Goal: Transaction & Acquisition: Book appointment/travel/reservation

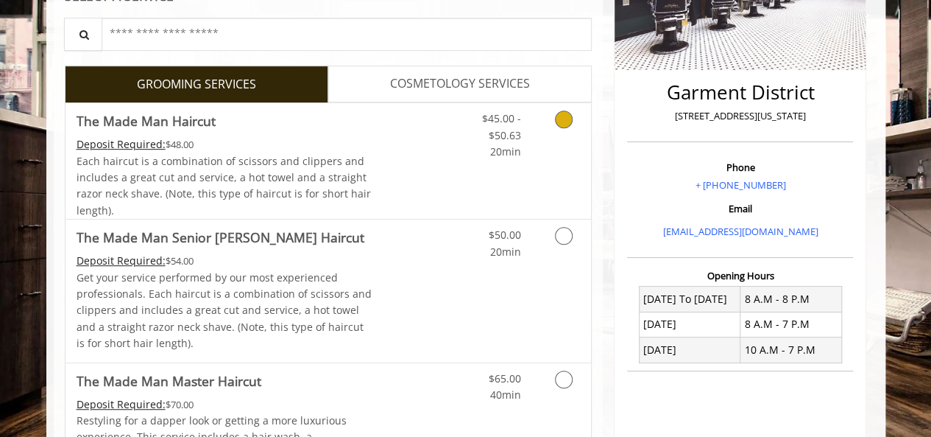
click at [302, 210] on div "Each haircut is a combination of scissors and clippers and includes a great cut…" at bounding box center [225, 186] width 296 height 66
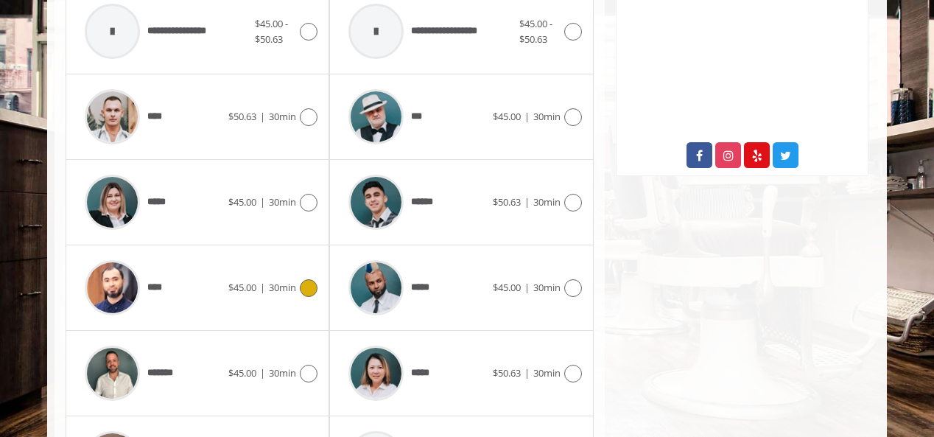
scroll to position [848, 0]
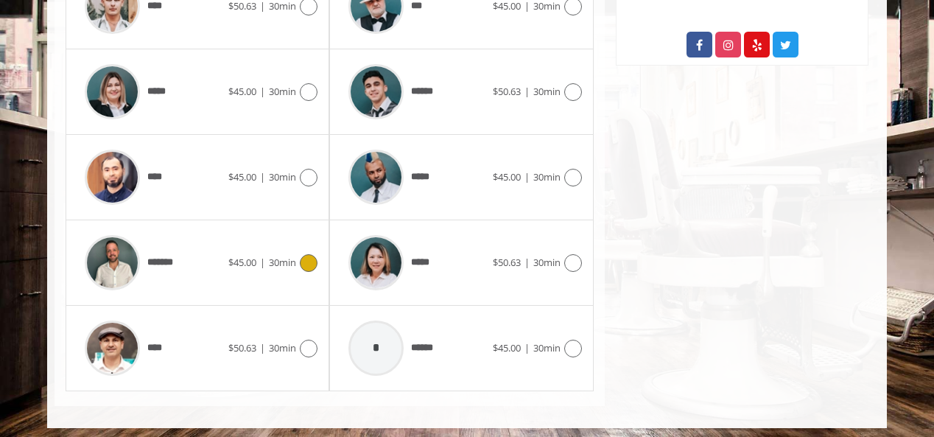
click at [219, 279] on div "*******" at bounding box center [152, 263] width 151 height 70
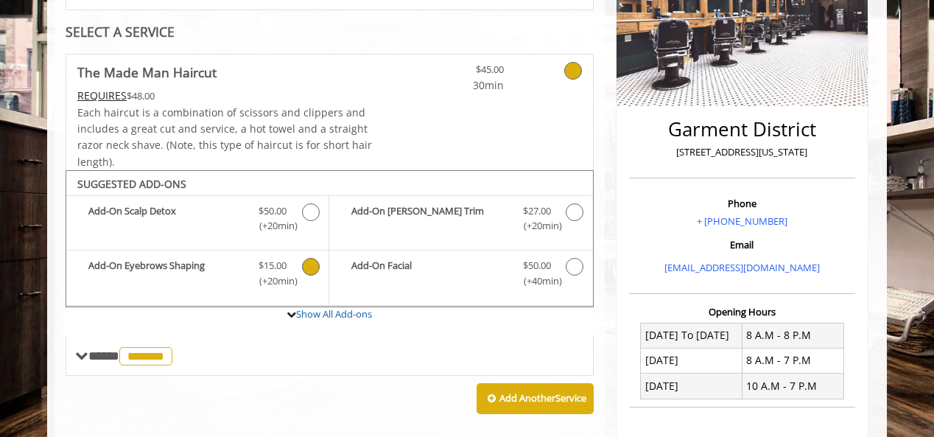
click at [278, 261] on span "$15.00" at bounding box center [272, 265] width 28 height 15
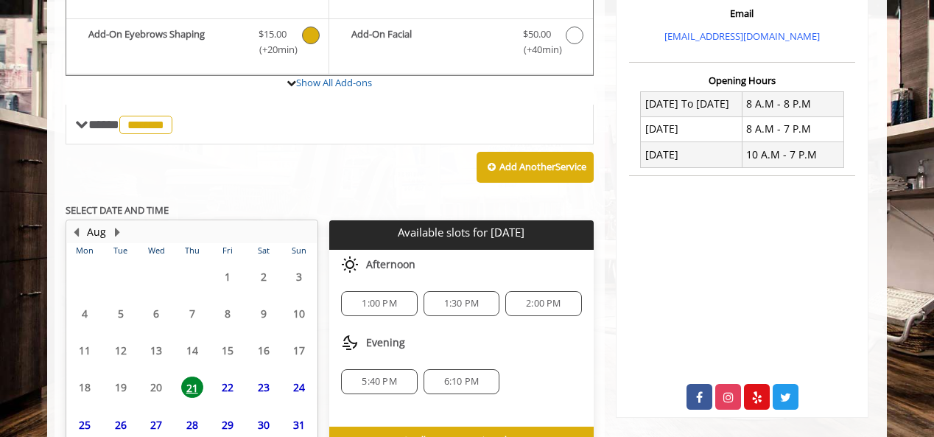
scroll to position [580, 0]
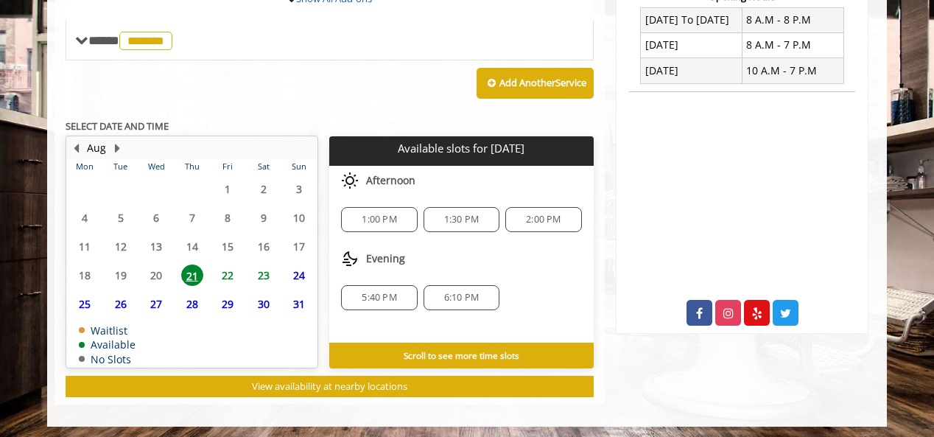
click at [229, 272] on span "22" at bounding box center [227, 274] width 22 height 21
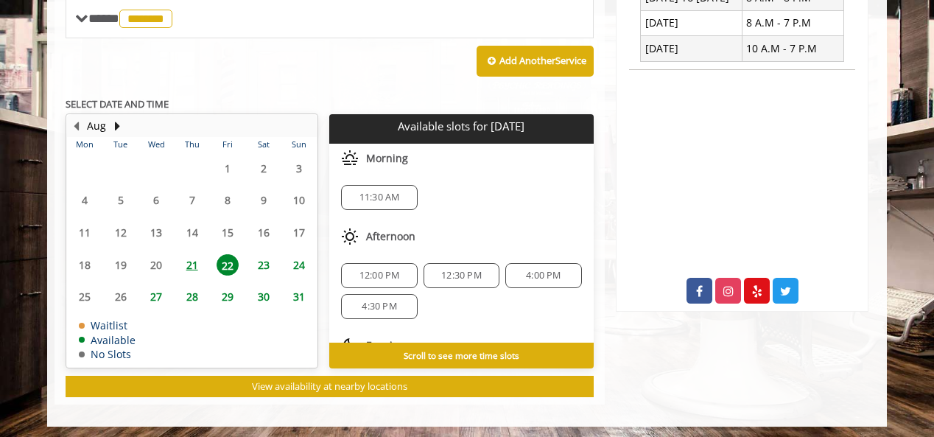
scroll to position [94, 0]
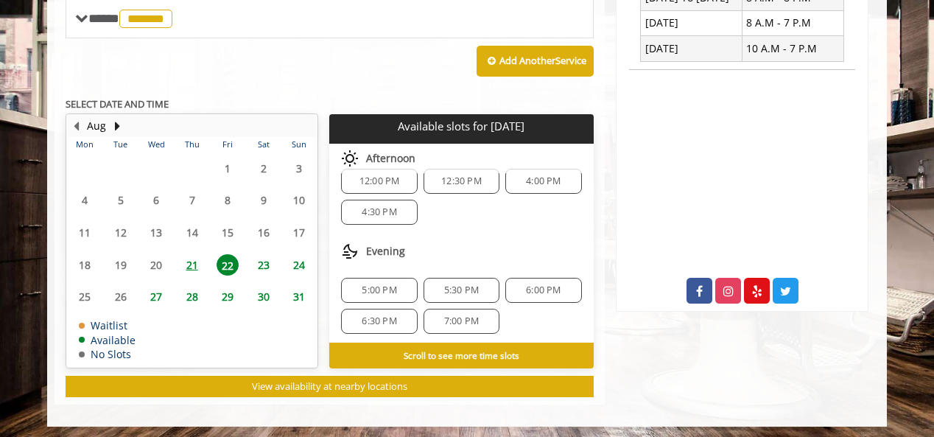
click at [408, 211] on div "4:30 PM" at bounding box center [379, 212] width 76 height 25
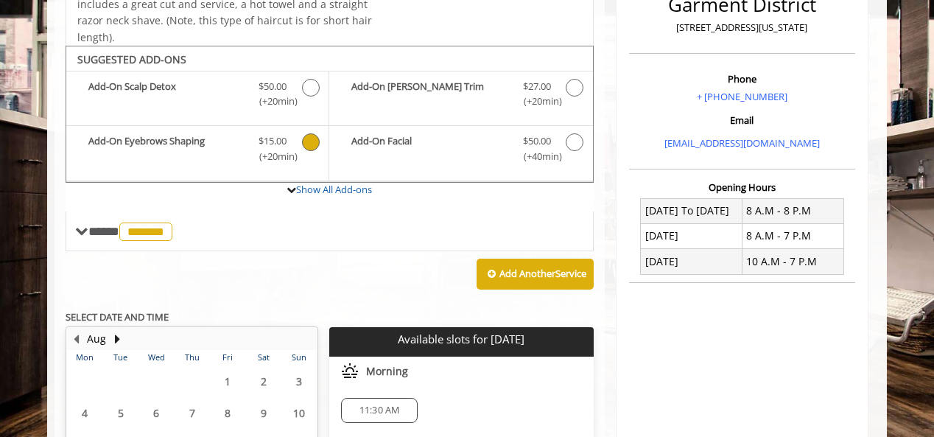
scroll to position [381, 0]
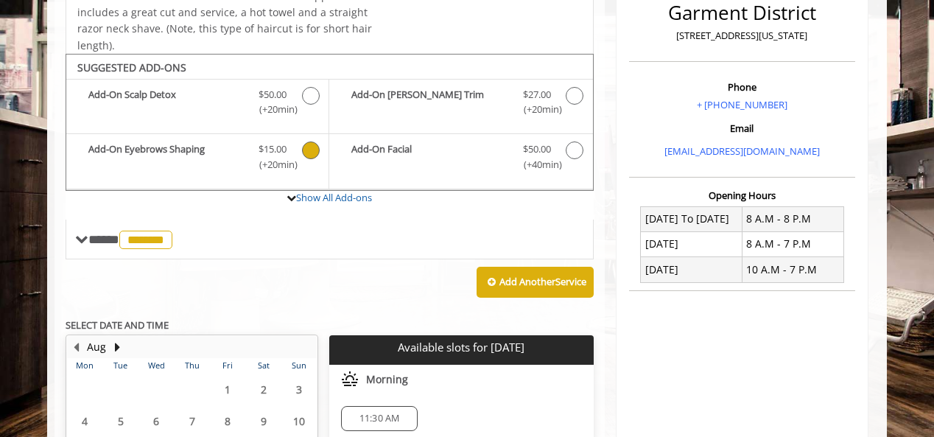
click at [0, 370] on body "**********" at bounding box center [467, 343] width 934 height 1228
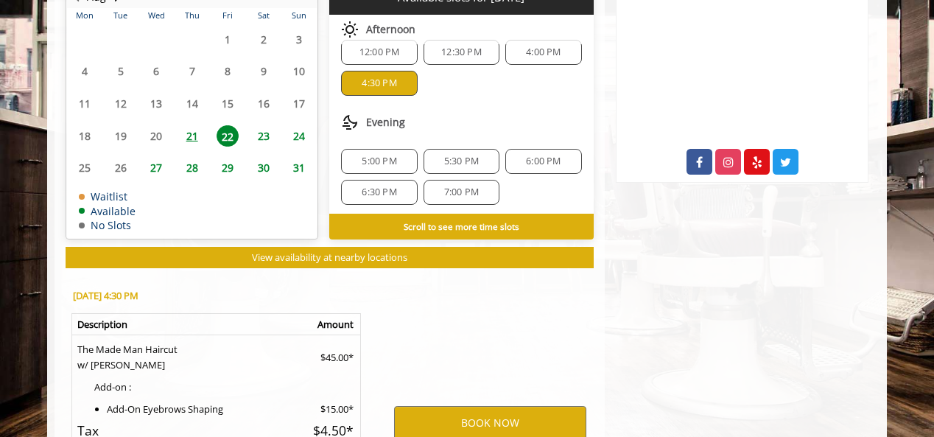
scroll to position [722, 0]
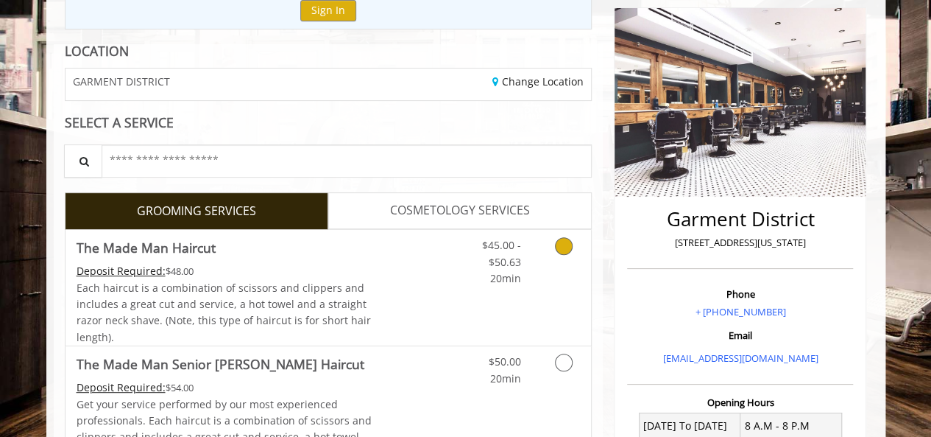
click at [281, 320] on span "Each haircut is a combination of scissors and clippers and includes a great cut…" at bounding box center [224, 312] width 295 height 63
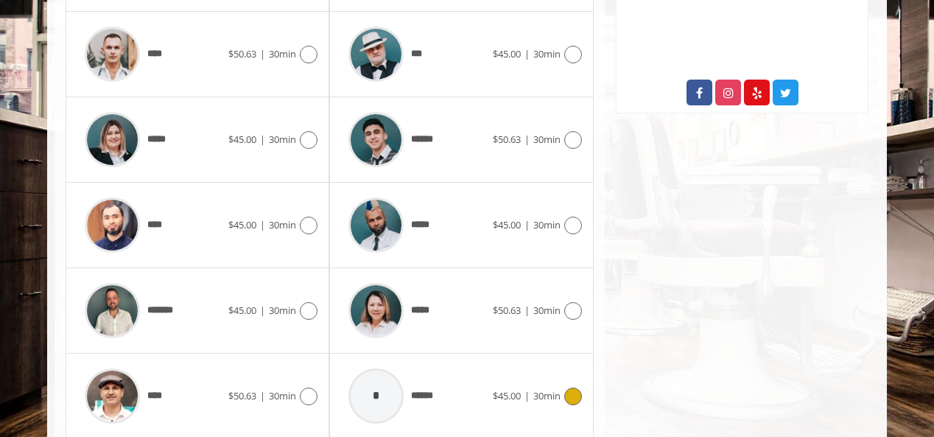
scroll to position [797, 0]
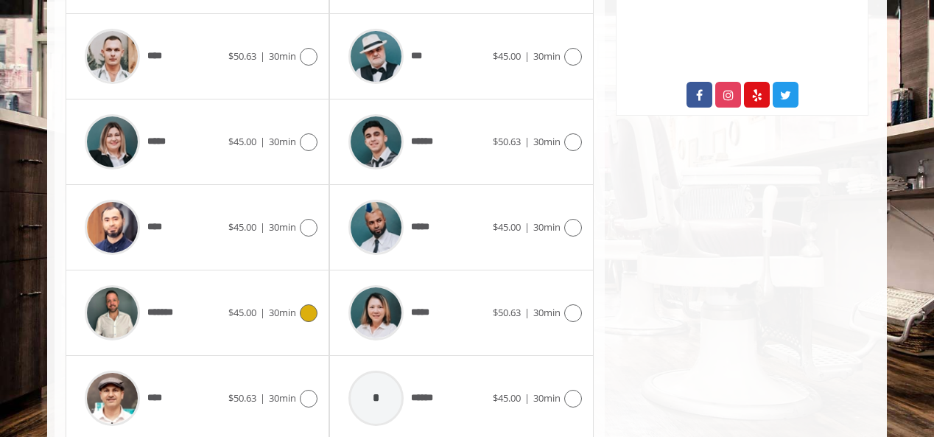
click at [235, 316] on div "$45.00 | 30min" at bounding box center [272, 313] width 89 height 18
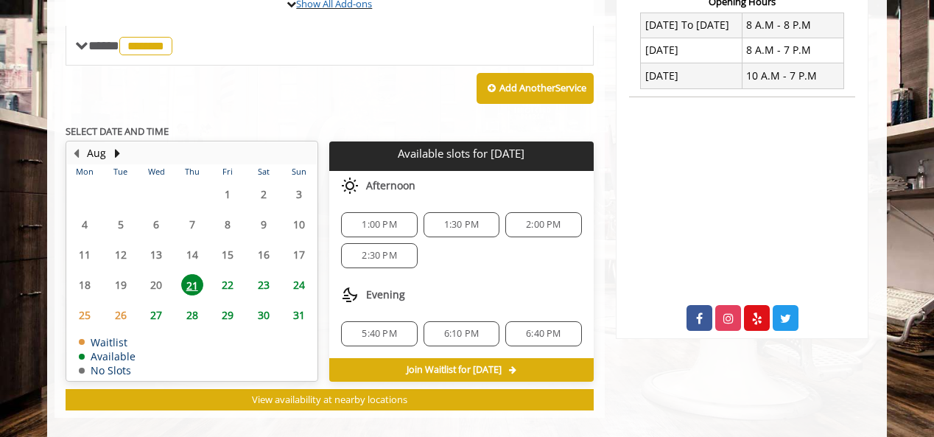
scroll to position [586, 0]
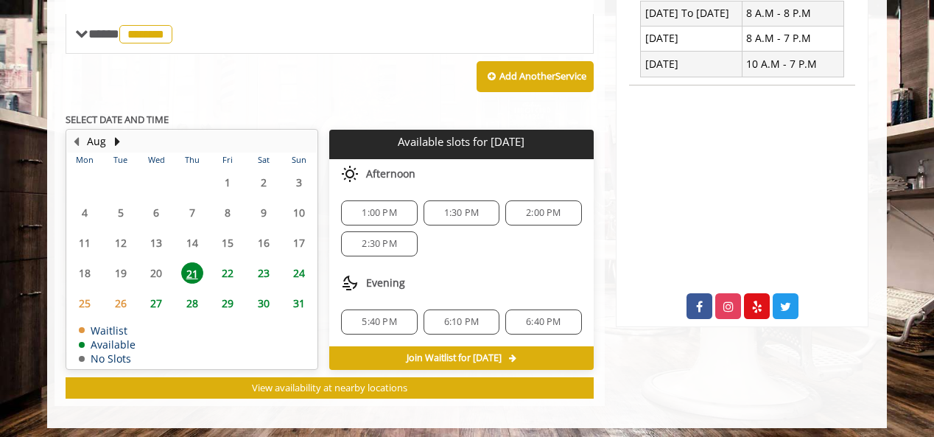
click at [260, 271] on span "23" at bounding box center [264, 272] width 22 height 21
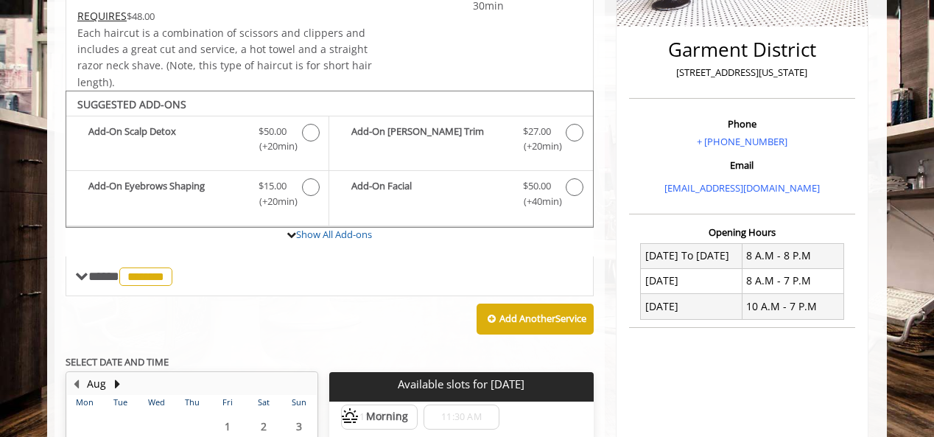
scroll to position [101, 0]
